Goal: Transaction & Acquisition: Purchase product/service

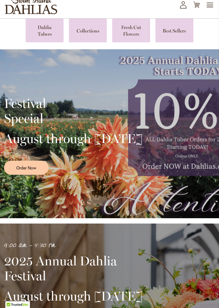
scroll to position [33, 0]
click at [13, 175] on link "Order Now" at bounding box center [26, 168] width 45 height 14
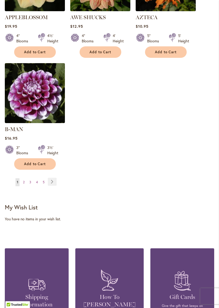
scroll to position [678, 0]
click at [51, 180] on link "Page Next" at bounding box center [52, 182] width 9 height 8
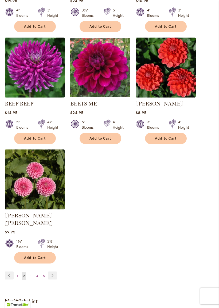
scroll to position [584, 0]
click at [52, 271] on link "Page Next" at bounding box center [52, 276] width 9 height 8
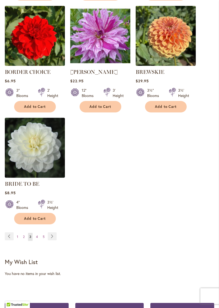
scroll to position [618, 0]
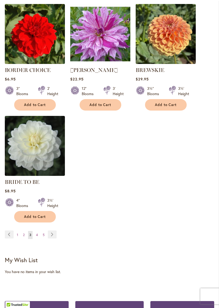
click at [37, 237] on span "4" at bounding box center [37, 235] width 2 height 4
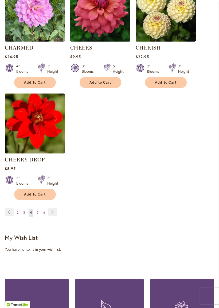
scroll to position [648, 0]
click at [38, 215] on span "5" at bounding box center [38, 213] width 2 height 4
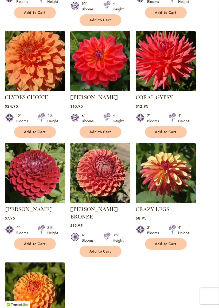
scroll to position [501, 0]
click at [182, 171] on img at bounding box center [165, 173] width 60 height 60
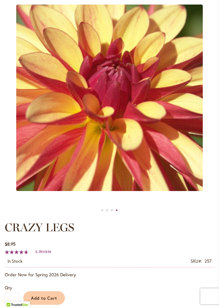
scroll to position [83, 0]
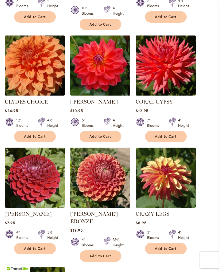
scroll to position [497, 0]
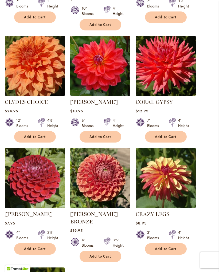
click at [35, 52] on img at bounding box center [35, 66] width 60 height 60
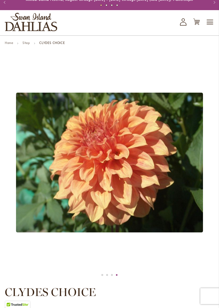
scroll to position [16, 0]
click at [7, 246] on div "Clyde's Choice" at bounding box center [109, 162] width 209 height 217
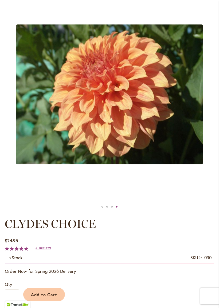
scroll to position [84, 0]
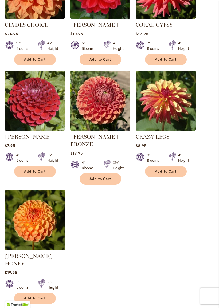
scroll to position [575, 0]
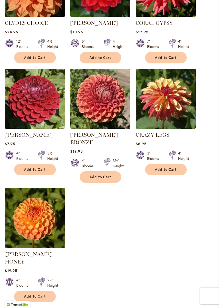
click at [51, 271] on link "Page Next" at bounding box center [52, 314] width 9 height 8
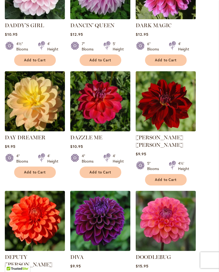
scroll to position [443, 0]
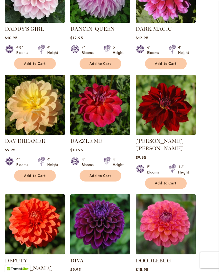
click at [23, 124] on img at bounding box center [35, 105] width 60 height 60
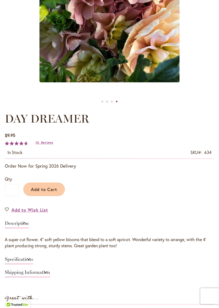
scroll to position [201, 0]
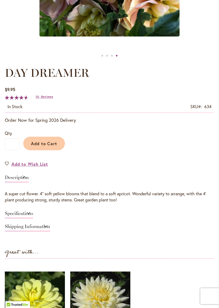
click at [8, 167] on link "Add to Wish List" at bounding box center [26, 164] width 43 height 6
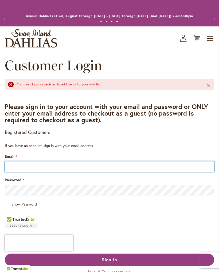
click at [21, 172] on input "Email" at bounding box center [109, 166] width 209 height 11
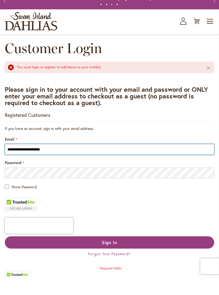
type input "**********"
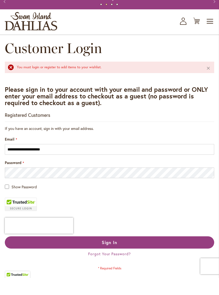
scroll to position [17, 0]
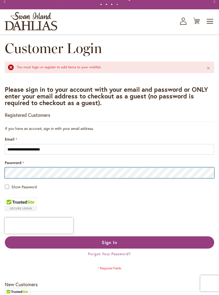
click at [109, 248] on button "Sign In" at bounding box center [109, 242] width 209 height 12
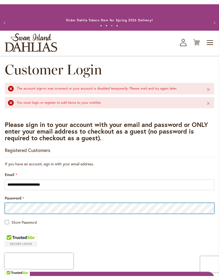
scroll to position [31, 0]
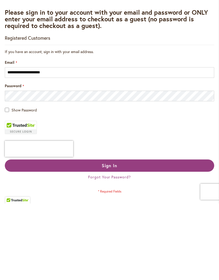
click at [11, 184] on span "Show Password" at bounding box center [23, 186] width 25 height 5
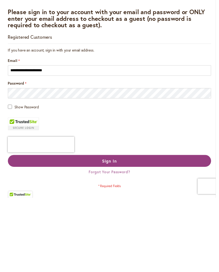
scroll to position [108, 0]
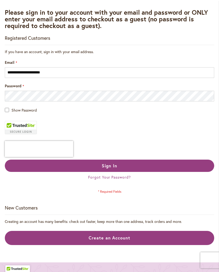
click at [52, 172] on button "Sign In" at bounding box center [109, 165] width 209 height 12
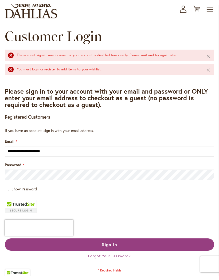
scroll to position [33, 0]
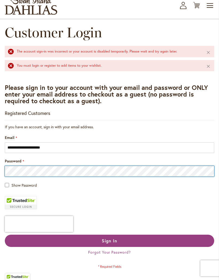
click at [109, 246] on button "Sign In" at bounding box center [109, 241] width 209 height 12
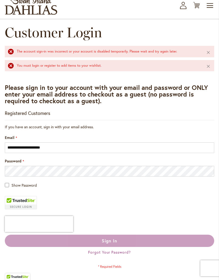
click at [3, 187] on main "**********" at bounding box center [109, 178] width 219 height 306
click at [9, 188] on div "Show Password" at bounding box center [109, 185] width 209 height 6
click at [12, 188] on span "Show Password" at bounding box center [23, 185] width 25 height 5
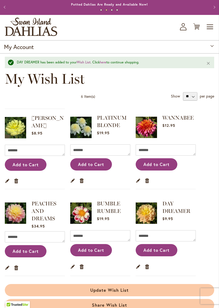
scroll to position [11, 0]
click at [35, 220] on link "PEACHES AND DREAMS" at bounding box center [43, 210] width 25 height 21
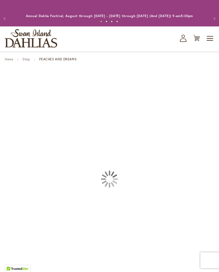
type input "*****"
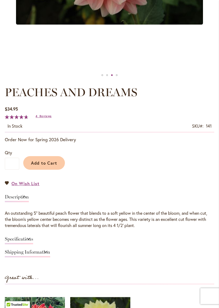
scroll to position [216, 0]
